Goal: Transaction & Acquisition: Obtain resource

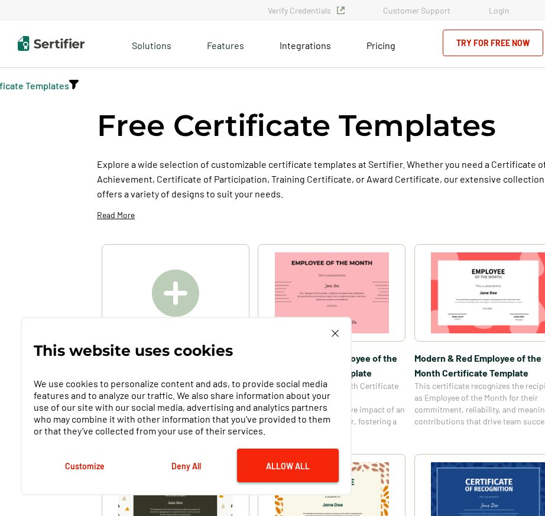
click at [269, 465] on button "Allow All" at bounding box center [288, 465] width 102 height 34
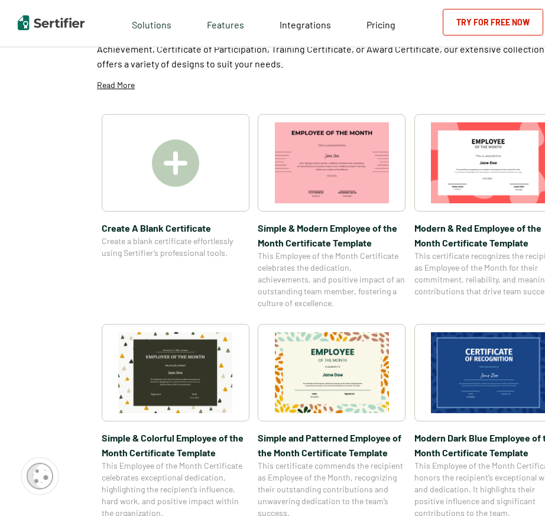
scroll to position [118, 0]
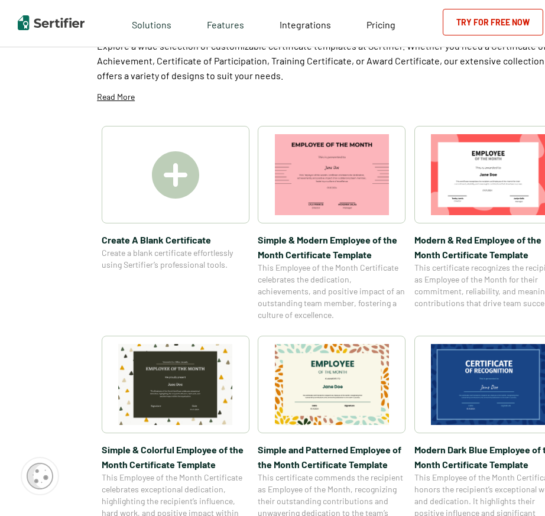
click at [175, 174] on img at bounding box center [175, 174] width 47 height 47
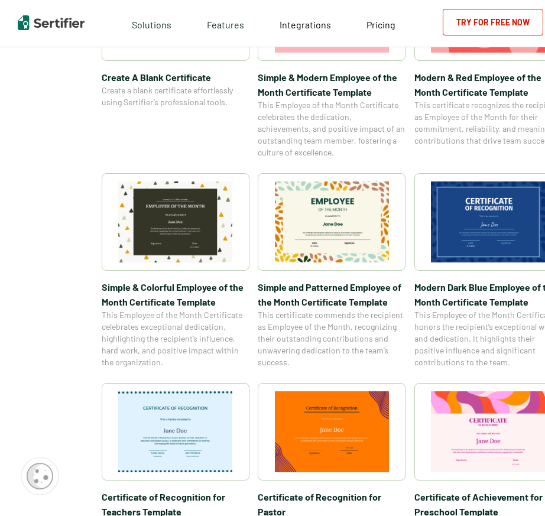
scroll to position [295, 0]
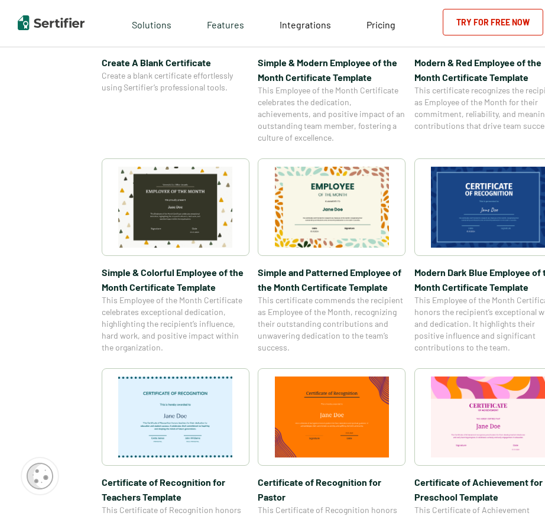
click at [488, 216] on img at bounding box center [488, 207] width 115 height 81
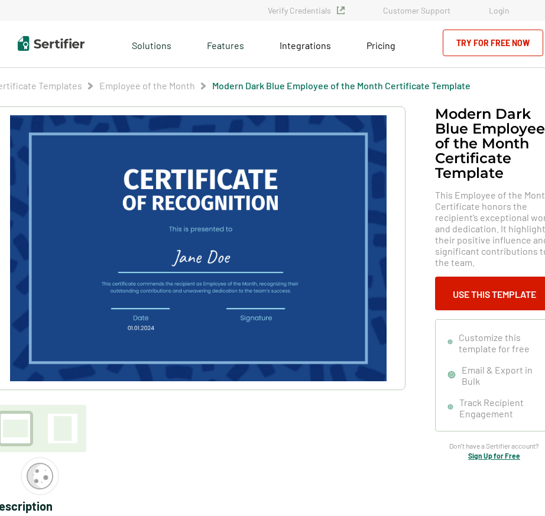
click at [230, 253] on img at bounding box center [198, 248] width 376 height 266
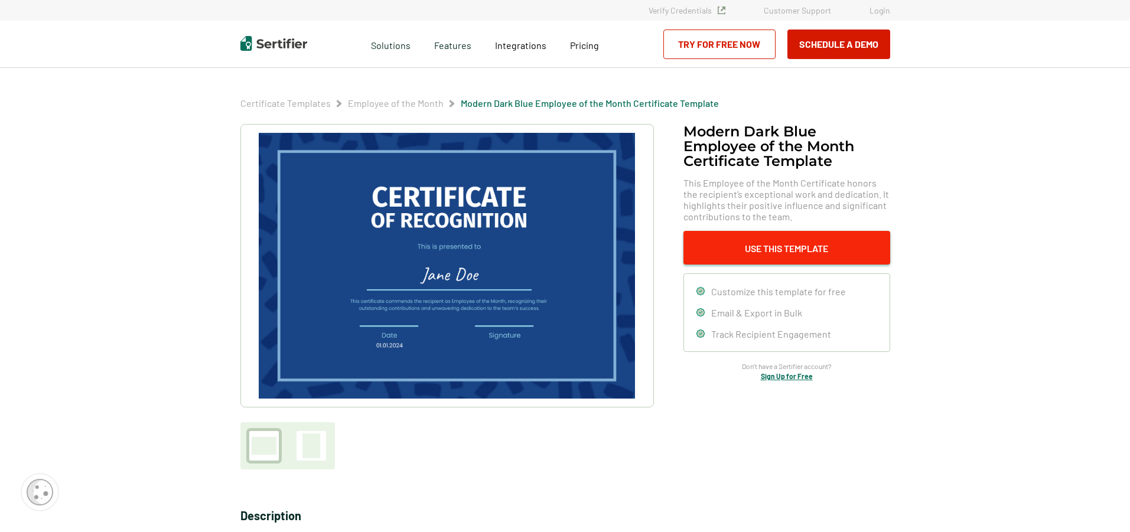
click at [544, 248] on button "Use This Template" at bounding box center [786, 248] width 207 height 34
click at [544, 45] on link "Try for Free Now" at bounding box center [719, 45] width 112 height 30
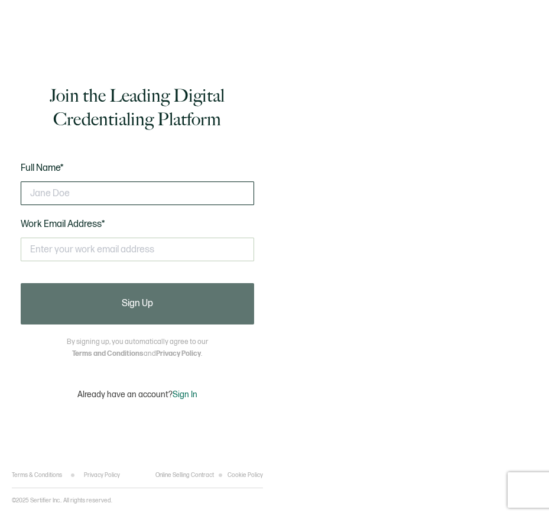
click at [39, 193] on input "text" at bounding box center [137, 193] width 233 height 24
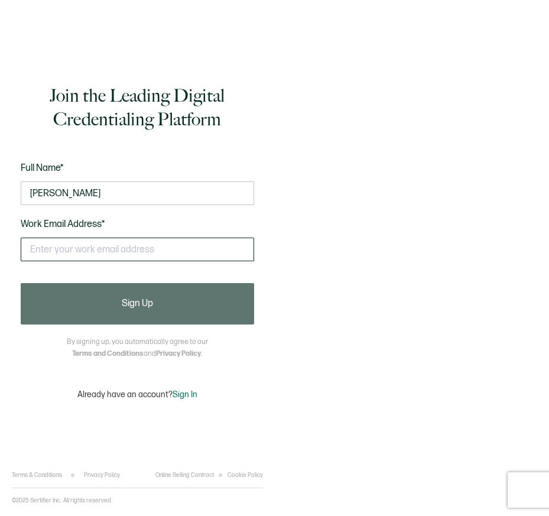
type input "Randy Joseph Boutte"
click at [44, 245] on input "text" at bounding box center [137, 249] width 233 height 24
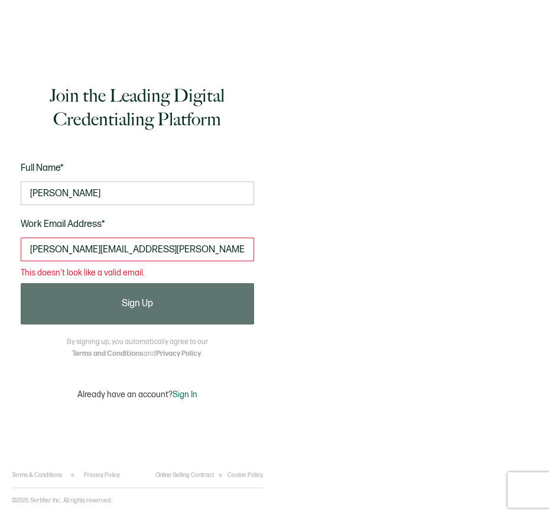
click at [159, 249] on input "Randy.Boutte@Honeywell.com" at bounding box center [137, 249] width 233 height 24
click at [299, 318] on div "Join the Leading Digital Credentialing Platform Full Name* Randy Joseph Boutte …" at bounding box center [274, 258] width 549 height 516
click at [159, 249] on input "Randy.Boutte@Honeywell.com" at bounding box center [137, 249] width 233 height 24
type input "R"
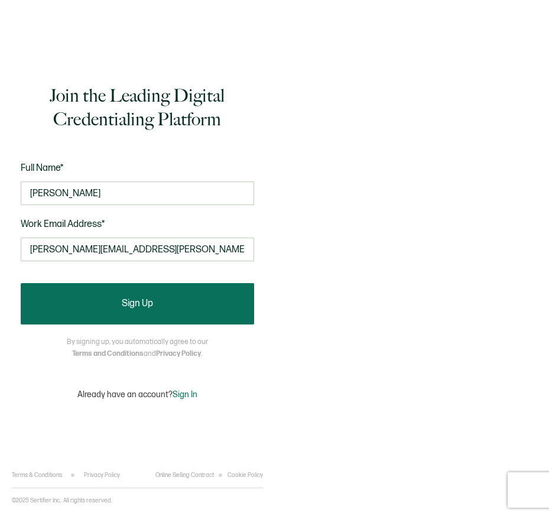
type input "randy.boutte@yahoo.com"
click at [122, 310] on button "Sign Up" at bounding box center [137, 303] width 233 height 41
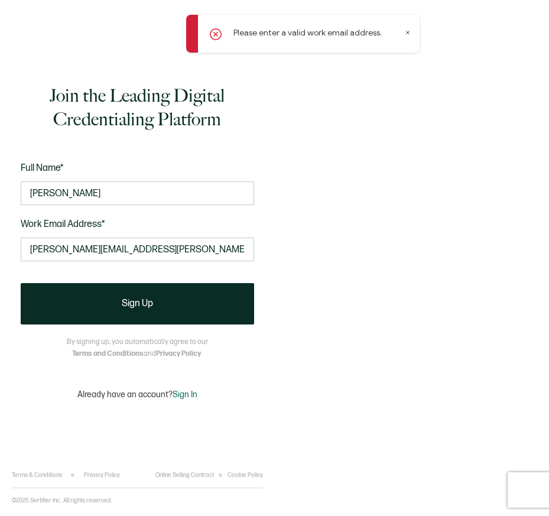
click at [408, 31] on icon at bounding box center [408, 33] width 6 height 6
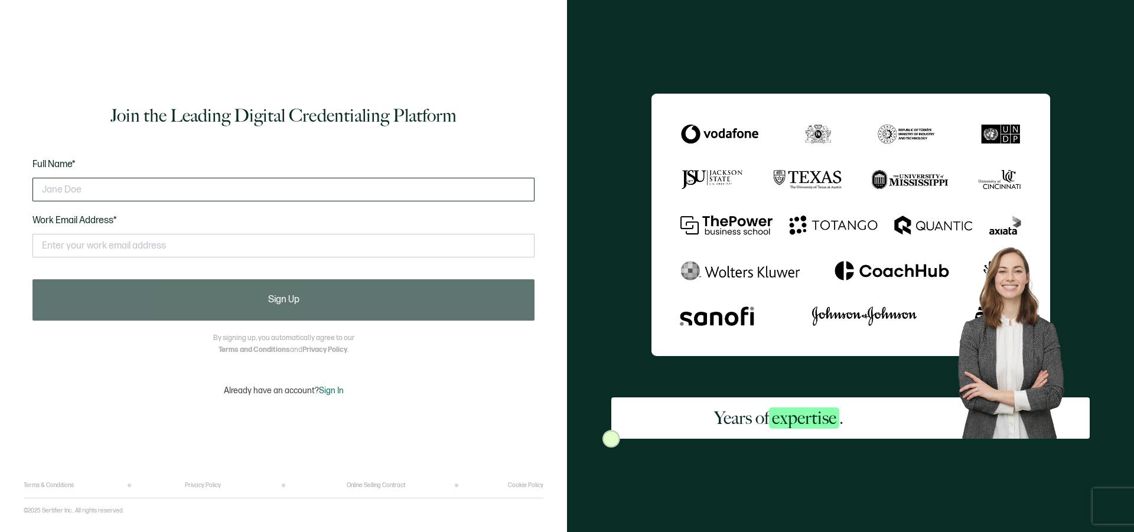
click at [53, 185] on input "text" at bounding box center [283, 190] width 502 height 24
click at [50, 188] on input "text" at bounding box center [283, 190] width 502 height 24
type input "[PERSON_NAME]"
click at [44, 246] on input "text" at bounding box center [283, 246] width 502 height 24
type input "Randy.Boutte@Honeywell.com"
